Goal: Navigation & Orientation: Find specific page/section

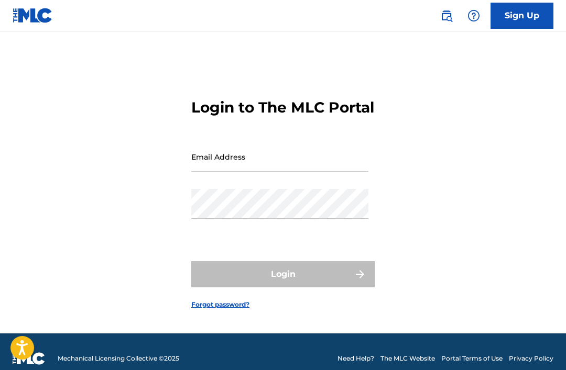
click at [266, 172] on input "Email Address" at bounding box center [279, 157] width 177 height 30
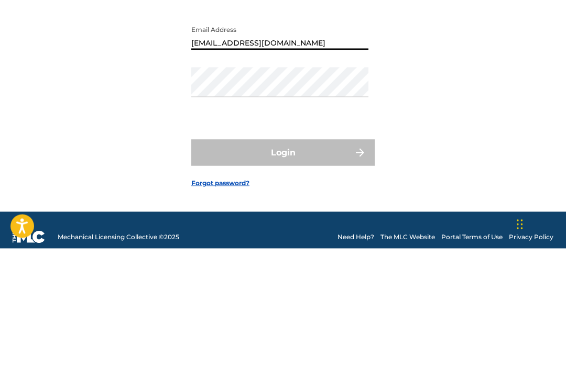
type input "[EMAIL_ADDRESS][DOMAIN_NAME]"
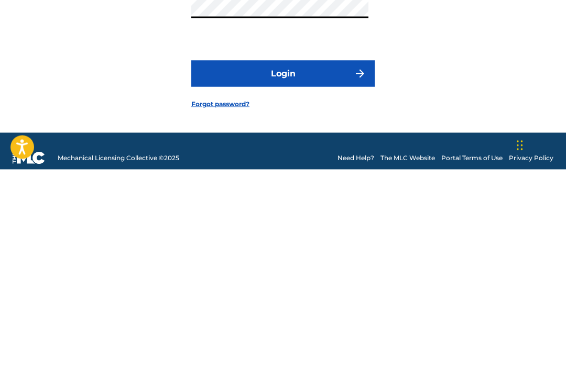
click at [287, 261] on button "Login" at bounding box center [282, 274] width 183 height 26
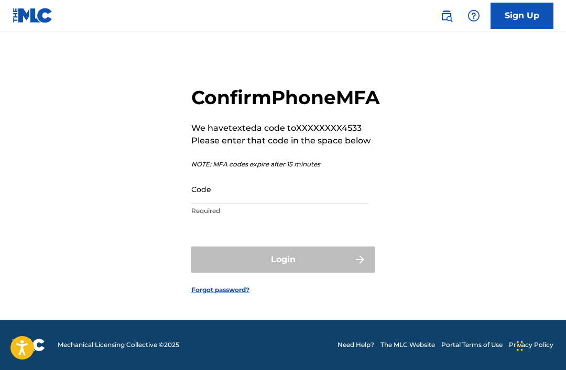
click at [263, 190] on input "Code" at bounding box center [279, 189] width 177 height 30
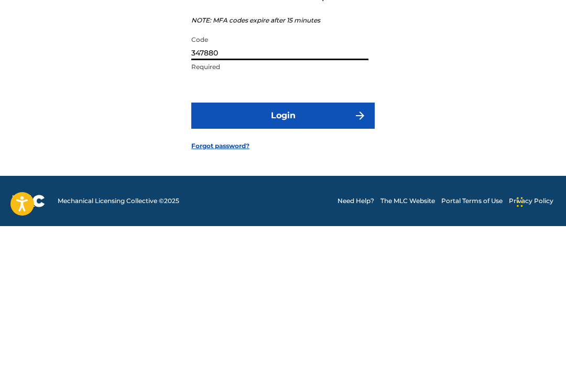
type input "347880"
click at [297, 247] on button "Login" at bounding box center [282, 260] width 183 height 26
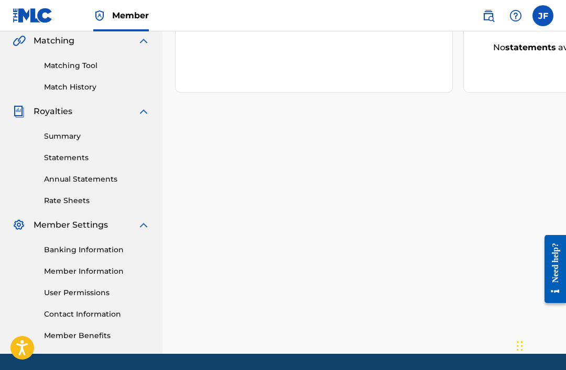
scroll to position [246, 0]
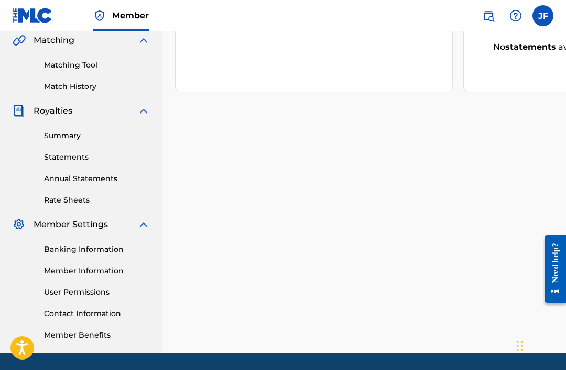
click at [100, 249] on link "Banking Information" at bounding box center [97, 249] width 106 height 11
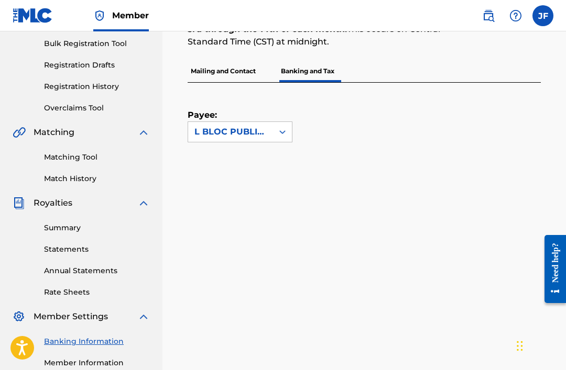
scroll to position [153, 0]
click at [81, 290] on link "Rate Sheets" at bounding box center [97, 293] width 106 height 11
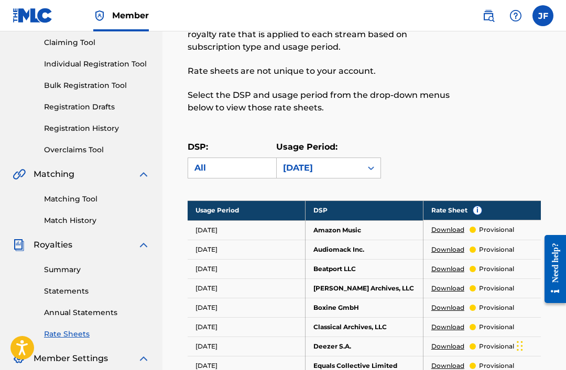
scroll to position [114, 0]
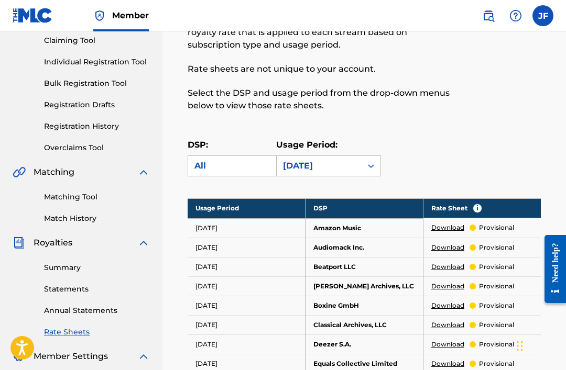
click at [74, 270] on link "Summary" at bounding box center [97, 268] width 106 height 11
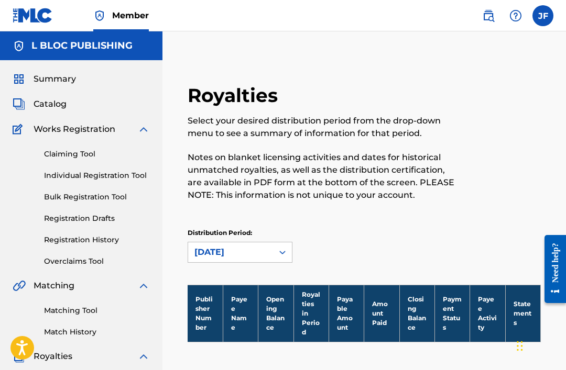
click at [65, 78] on span "Summary" at bounding box center [55, 79] width 42 height 13
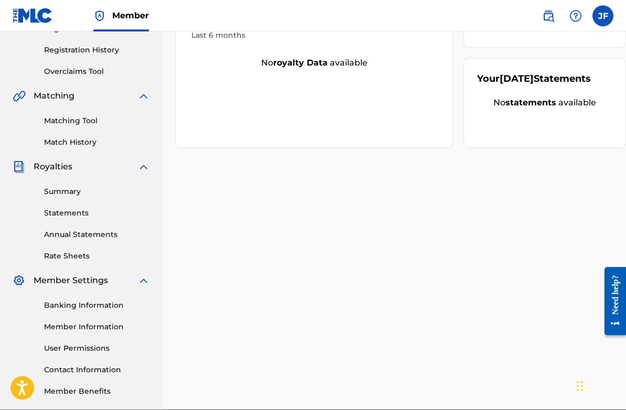
scroll to position [197, 0]
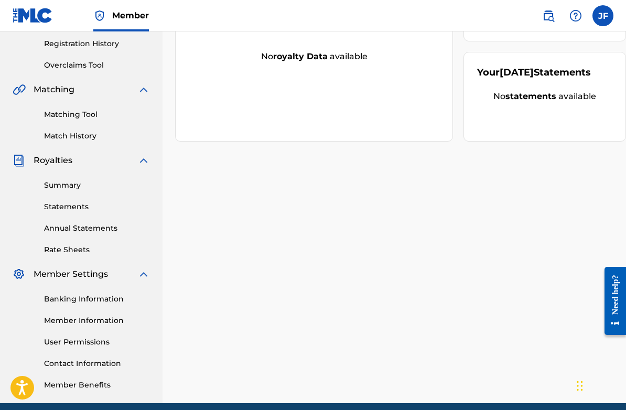
click at [99, 304] on link "Banking Information" at bounding box center [97, 298] width 106 height 11
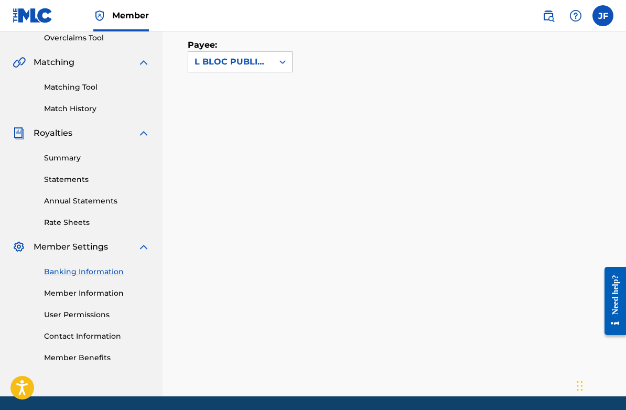
scroll to position [224, 0]
click at [108, 303] on div "Banking Information Member Information User Permissions Contact Information Mem…" at bounding box center [81, 308] width 137 height 110
click at [107, 299] on link "Member Information" at bounding box center [97, 293] width 106 height 11
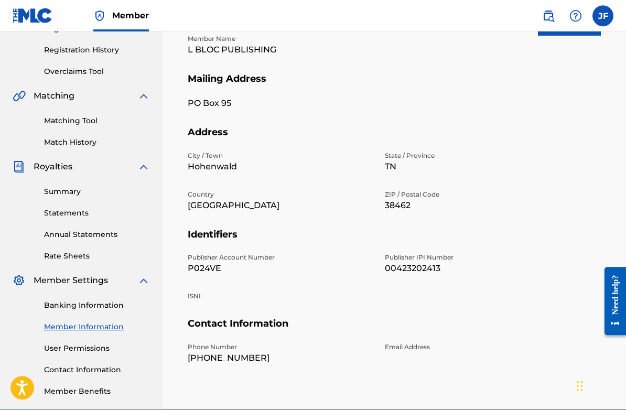
scroll to position [197, 0]
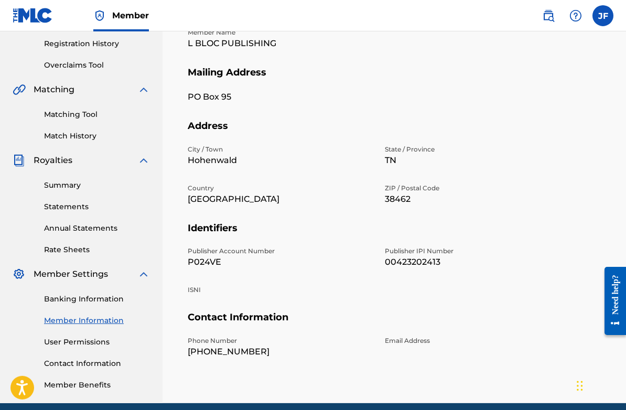
click at [111, 369] on link "Contact Information" at bounding box center [97, 363] width 106 height 11
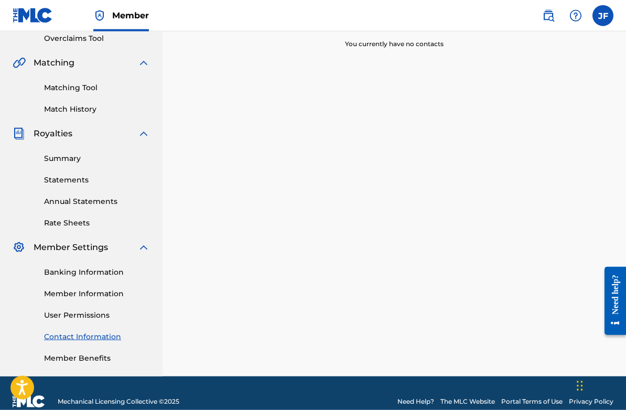
scroll to position [223, 0]
click at [91, 364] on link "Member Benefits" at bounding box center [97, 358] width 106 height 11
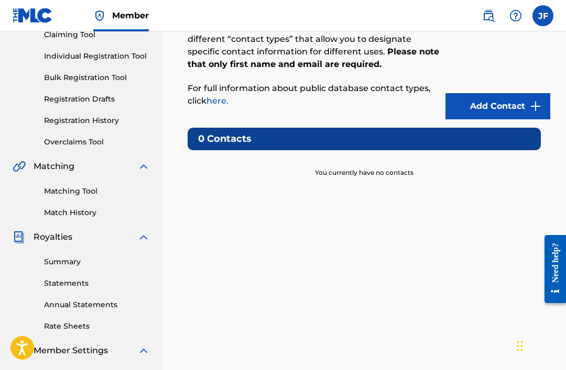
scroll to position [119, 0]
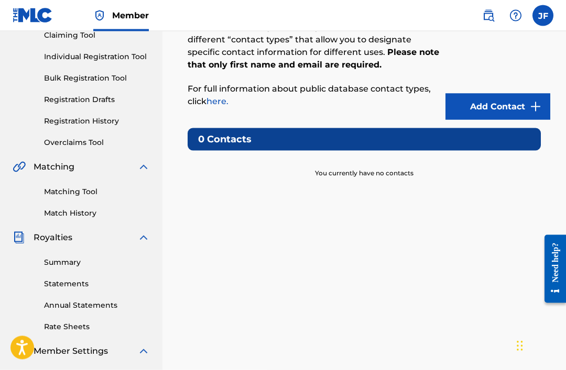
click at [97, 253] on div "Summary Statements Annual Statements Rate Sheets" at bounding box center [81, 288] width 137 height 89
click at [64, 253] on div "Summary Statements Annual Statements Rate Sheets" at bounding box center [81, 288] width 137 height 89
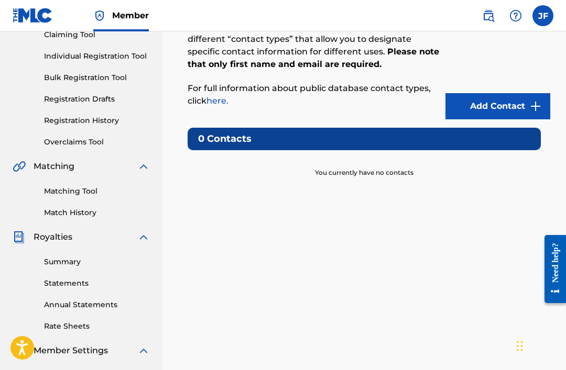
click at [64, 257] on link "Summary" at bounding box center [97, 262] width 106 height 11
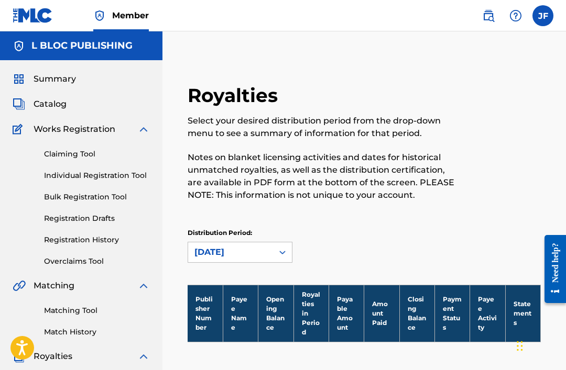
click at [66, 80] on span "Summary" at bounding box center [55, 79] width 42 height 13
